Goal: Ask a question

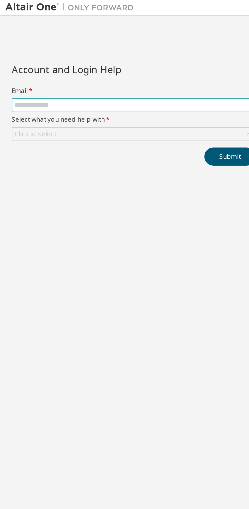
click at [89, 51] on input "text" at bounding box center [63, 51] width 113 height 4
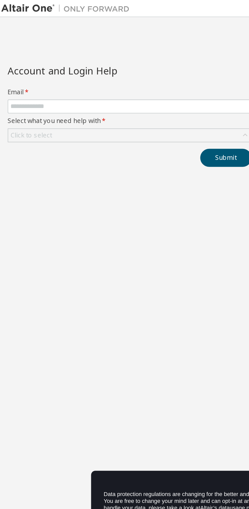
click at [21, 176] on div "Account and Login Help Email * Select what you need help with * Click to select…" at bounding box center [64, 259] width 122 height 454
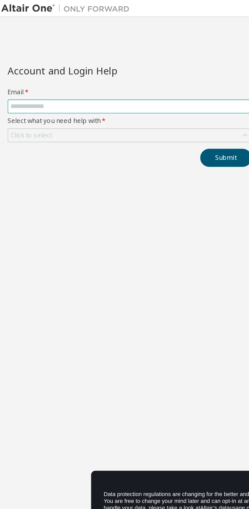
click at [89, 52] on input "text" at bounding box center [63, 51] width 113 height 4
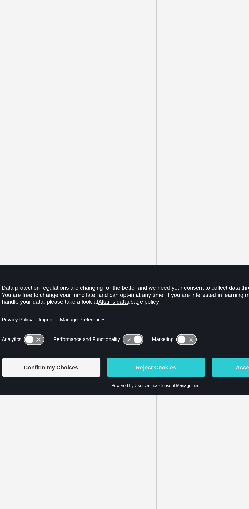
click at [132, 272] on button "Reject Cookies" at bounding box center [124, 272] width 47 height 9
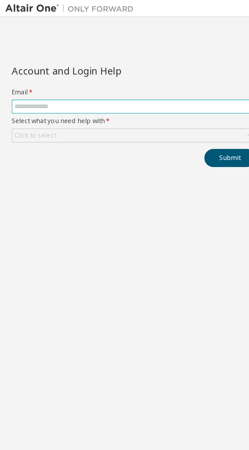
click at [84, 52] on input "text" at bounding box center [63, 51] width 113 height 4
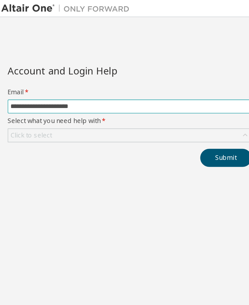
type input "**********"
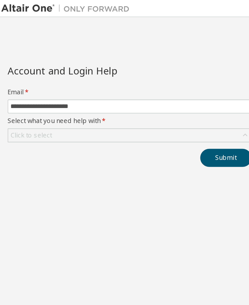
click at [59, 56] on label "Select what you need help with *" at bounding box center [64, 57] width 116 height 4
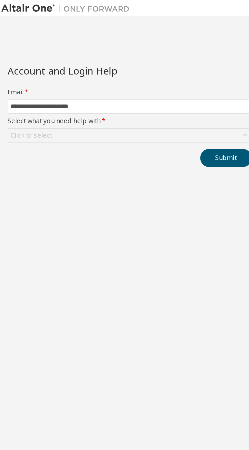
click at [102, 64] on div "Click to select" at bounding box center [63, 64] width 115 height 6
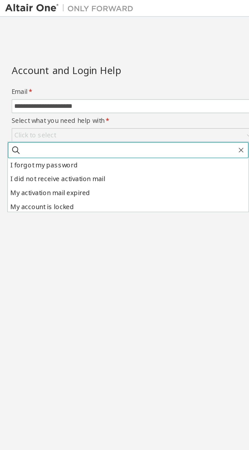
click at [83, 71] on input "text" at bounding box center [61, 71] width 102 height 5
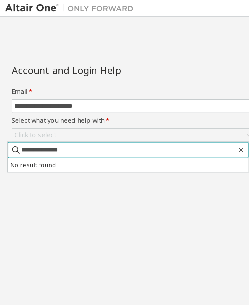
type input "**********"
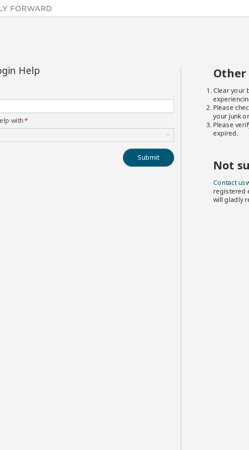
click at [112, 76] on button "Submit" at bounding box center [109, 75] width 24 height 9
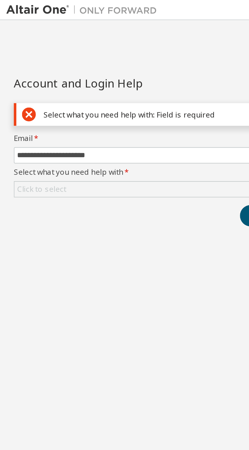
click at [48, 77] on div "Click to select" at bounding box center [63, 76] width 115 height 6
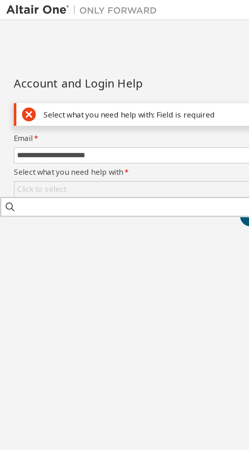
click at [59, 75] on div "Click to select" at bounding box center [63, 76] width 115 height 6
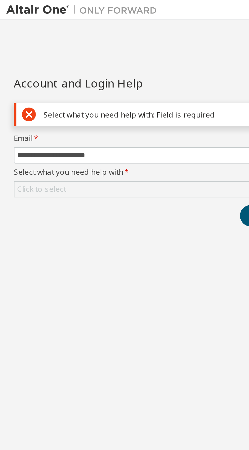
click at [67, 75] on div "Click to select" at bounding box center [63, 76] width 115 height 6
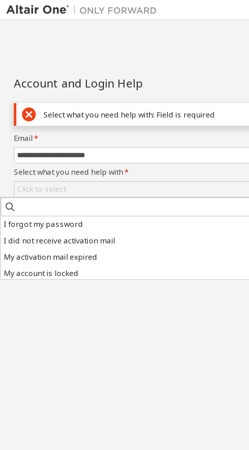
scroll to position [14, 0]
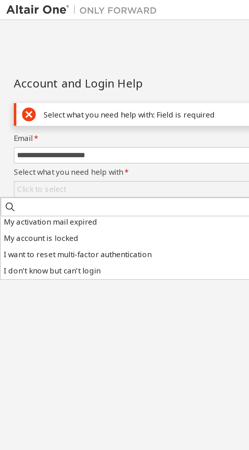
click at [14, 112] on li "I don't know but can't login" at bounding box center [57, 109] width 114 height 7
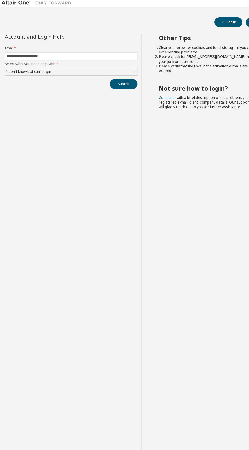
click at [112, 77] on button "Submit" at bounding box center [109, 75] width 24 height 9
click at [5, 146] on div "**********" at bounding box center [64, 229] width 122 height 395
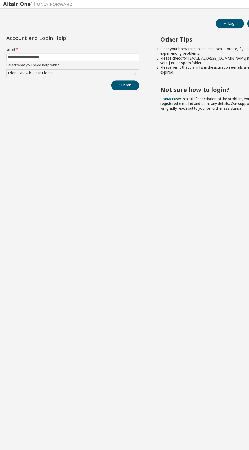
scroll to position [0, 0]
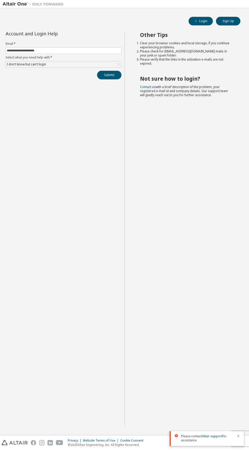
click at [203, 21] on button "Login" at bounding box center [201, 21] width 24 height 9
